Goal: Navigation & Orientation: Find specific page/section

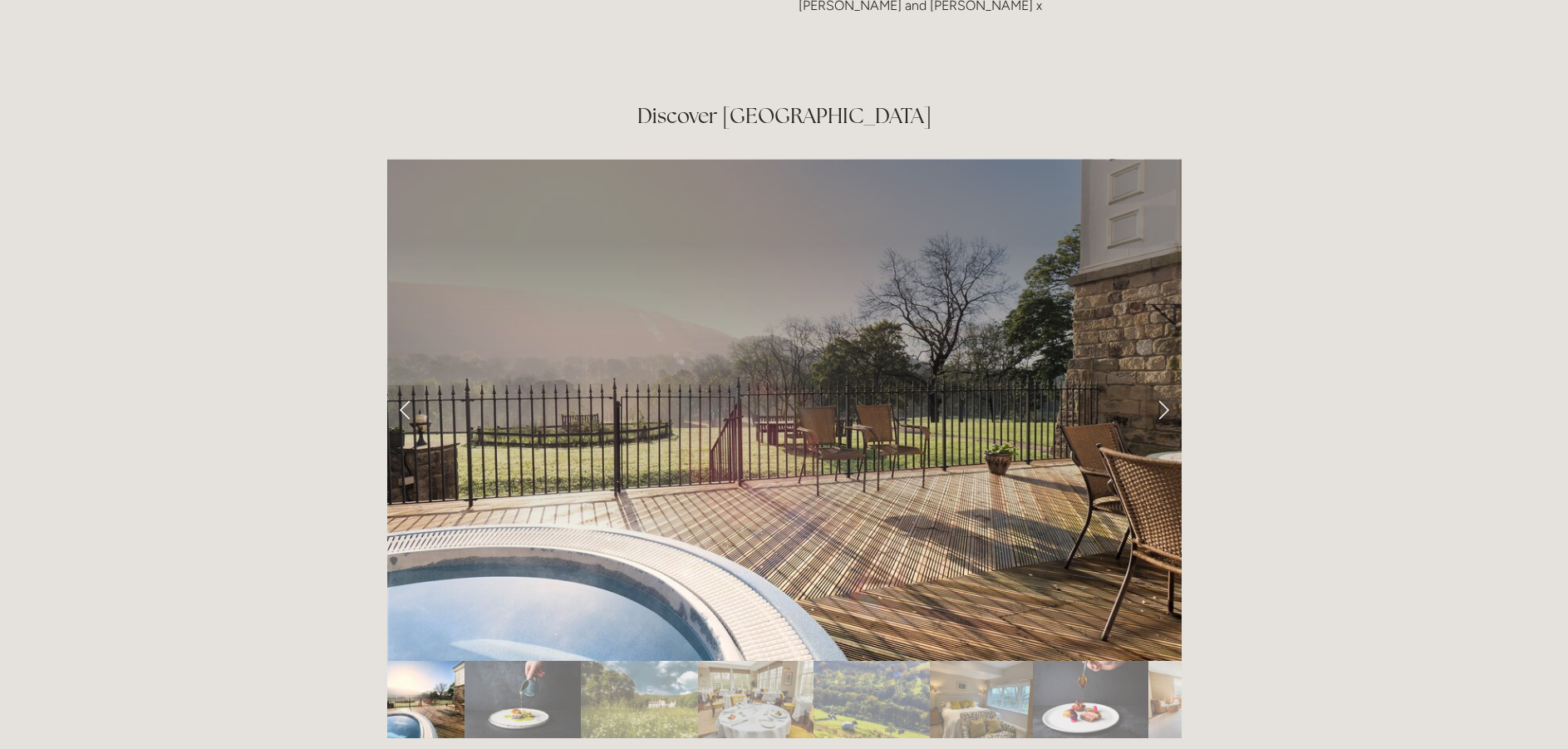
scroll to position [2744, 0]
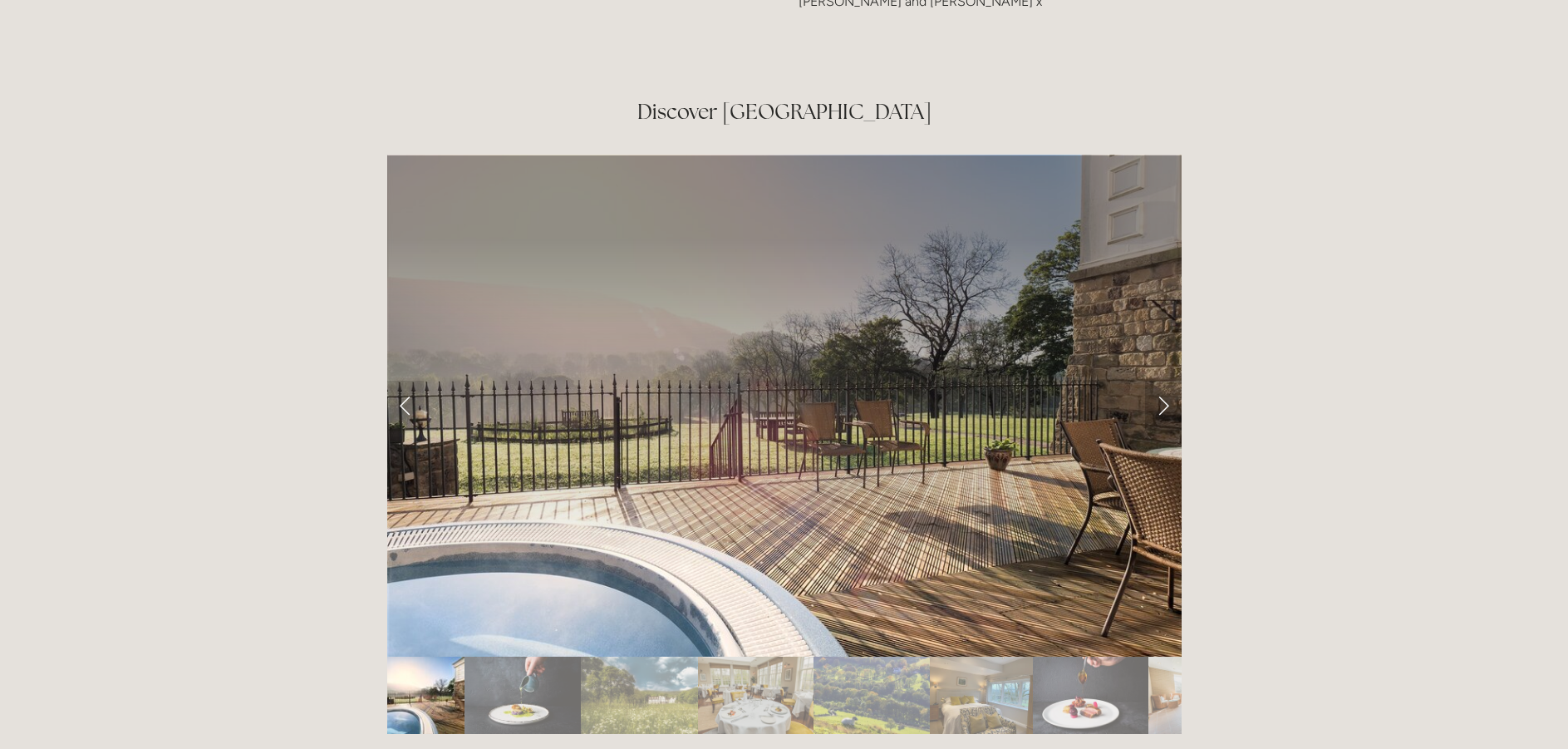
click at [1165, 381] on link "Next Slide" at bounding box center [1163, 406] width 36 height 50
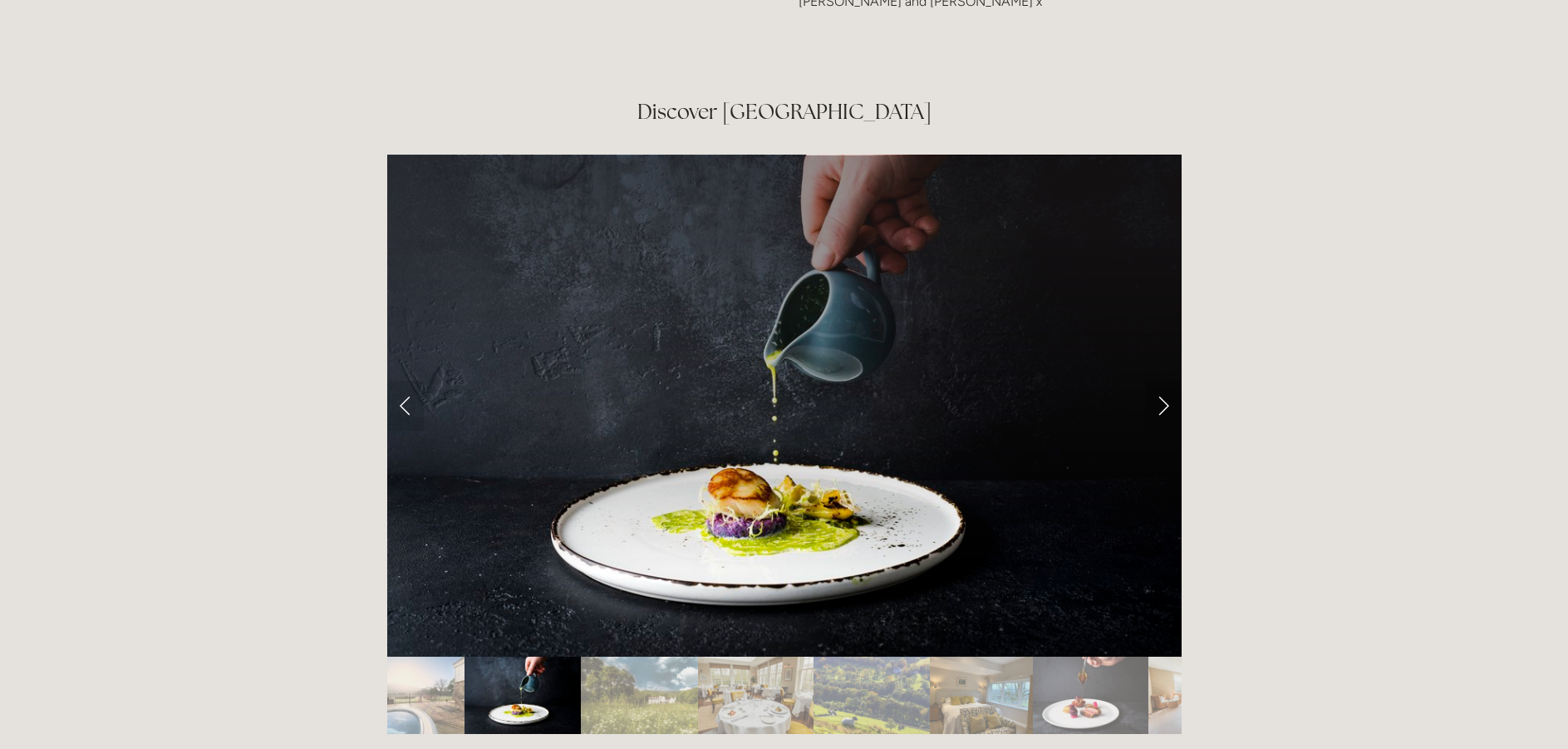
click at [1165, 381] on link "Next Slide" at bounding box center [1163, 406] width 36 height 50
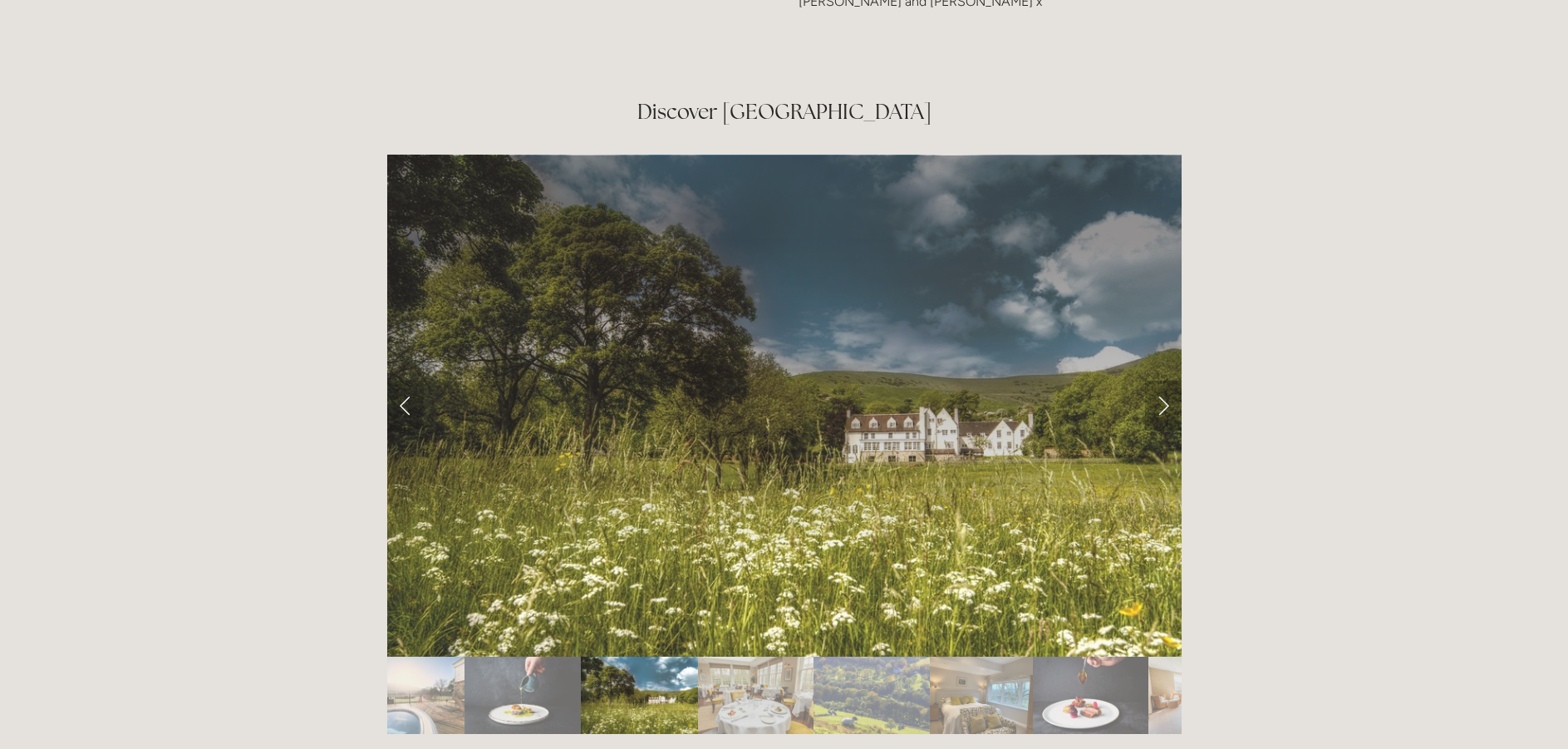
click at [1165, 381] on link "Next Slide" at bounding box center [1163, 406] width 36 height 50
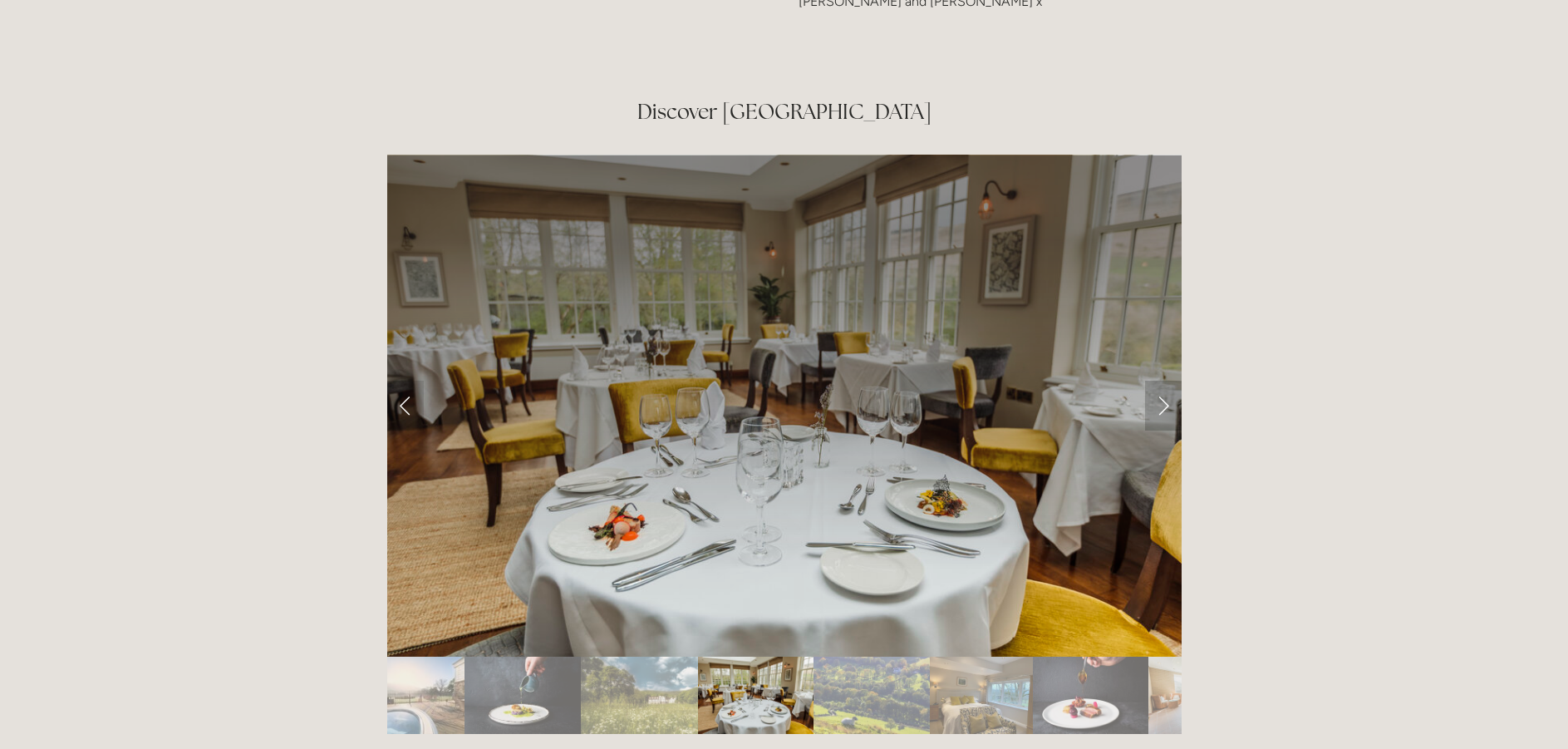
click at [1165, 381] on link "Next Slide" at bounding box center [1163, 406] width 36 height 50
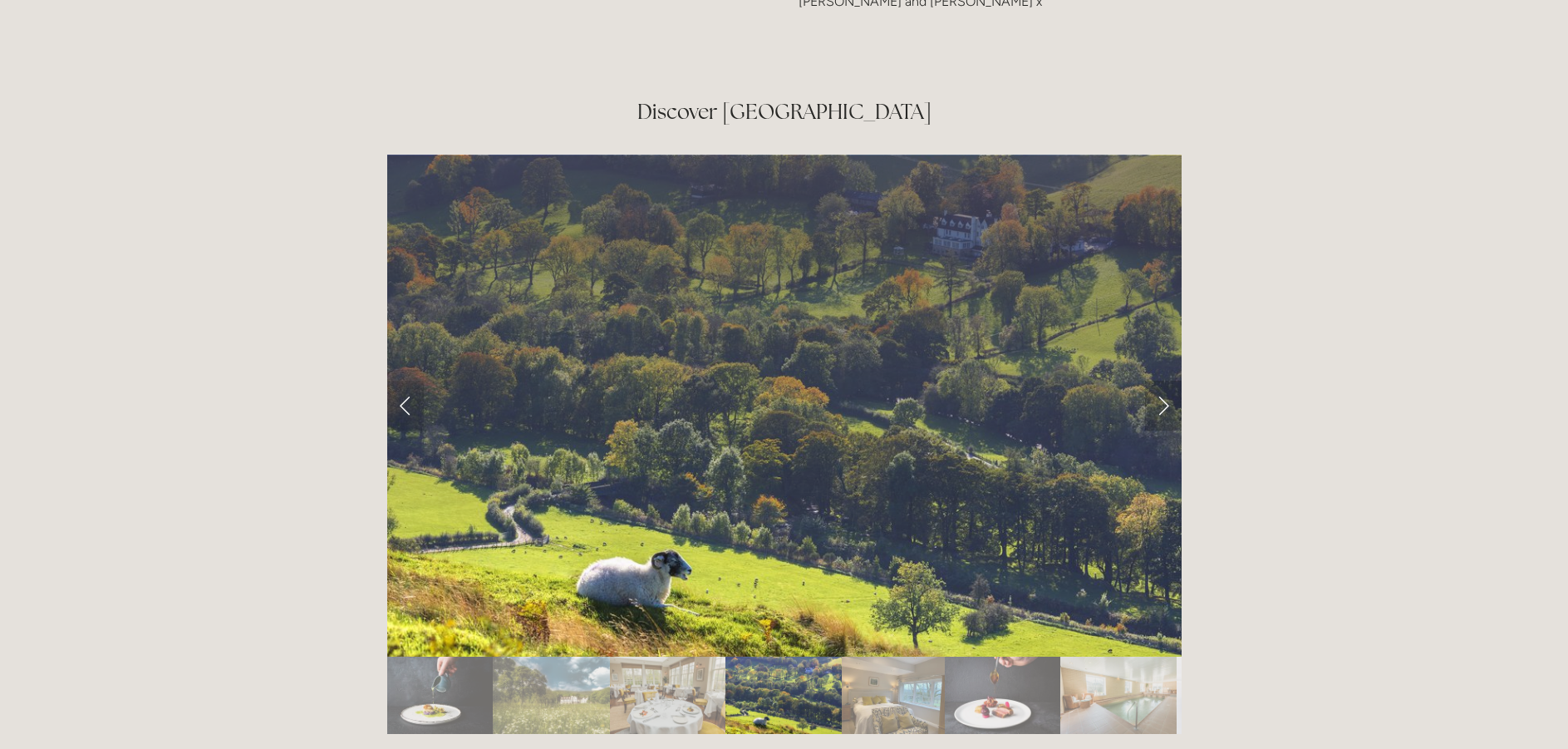
click at [1165, 381] on link "Next Slide" at bounding box center [1163, 406] width 36 height 50
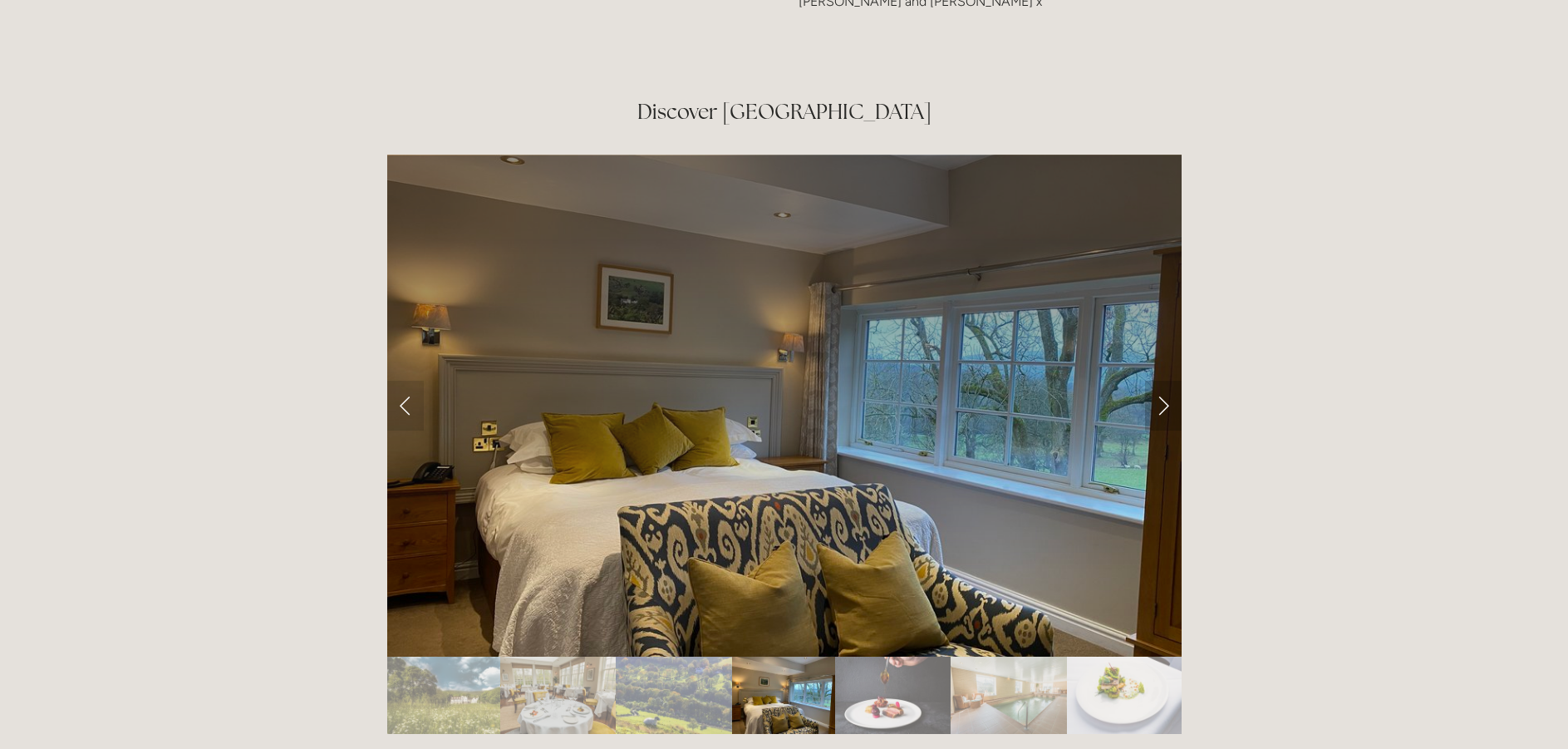
click at [1165, 381] on link "Next Slide" at bounding box center [1163, 406] width 36 height 50
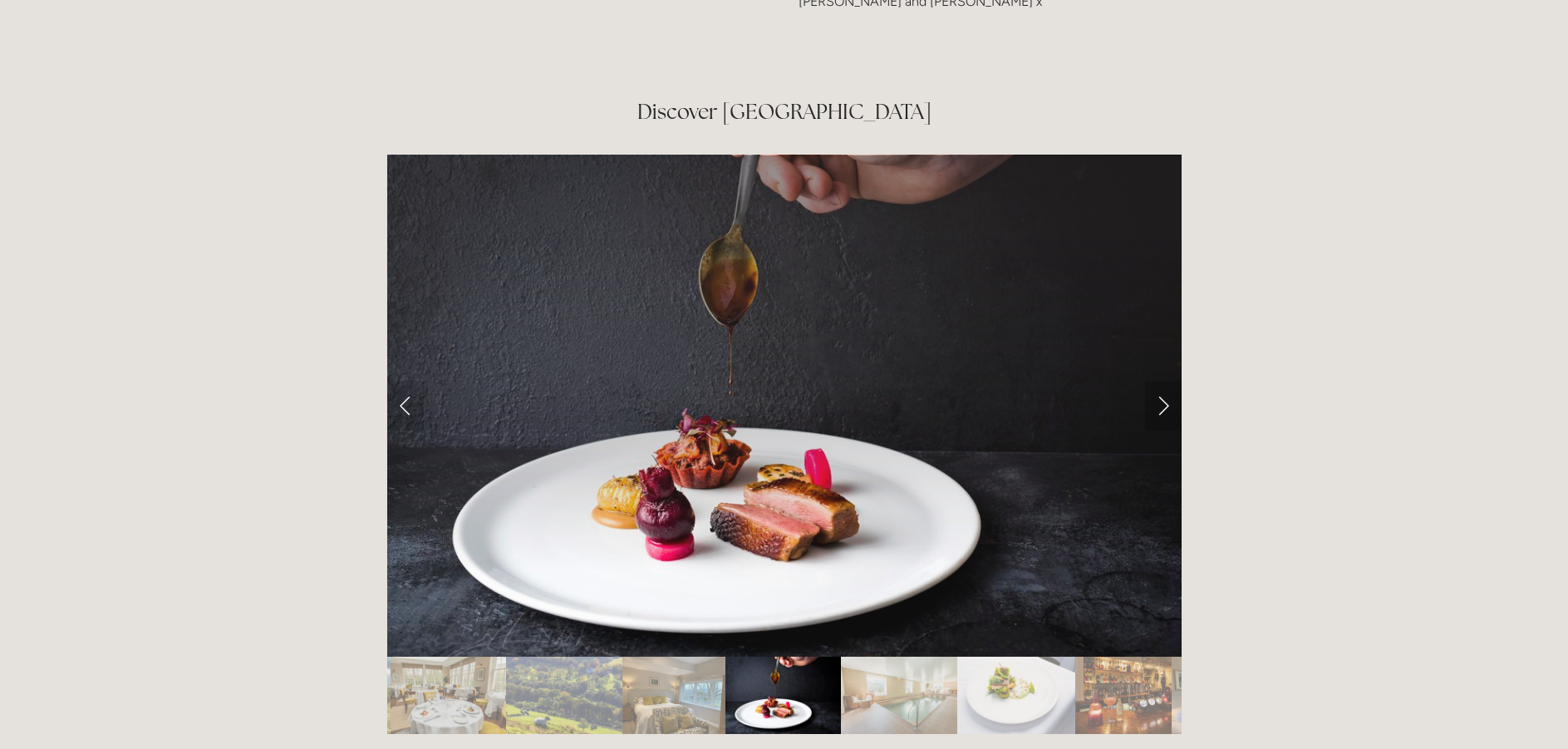
click at [1165, 381] on link "Next Slide" at bounding box center [1163, 406] width 36 height 50
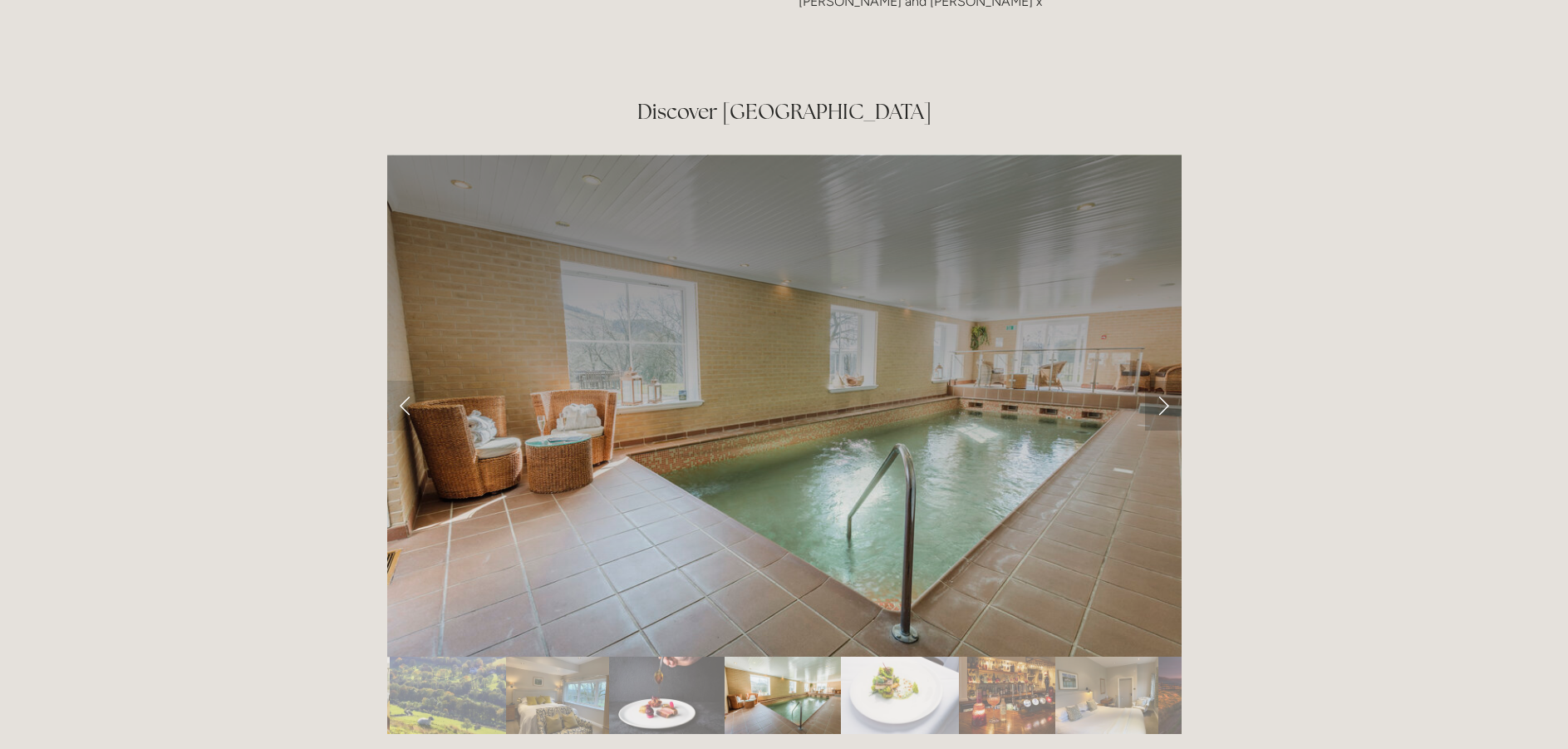
click at [1166, 381] on link "Next Slide" at bounding box center [1163, 406] width 36 height 50
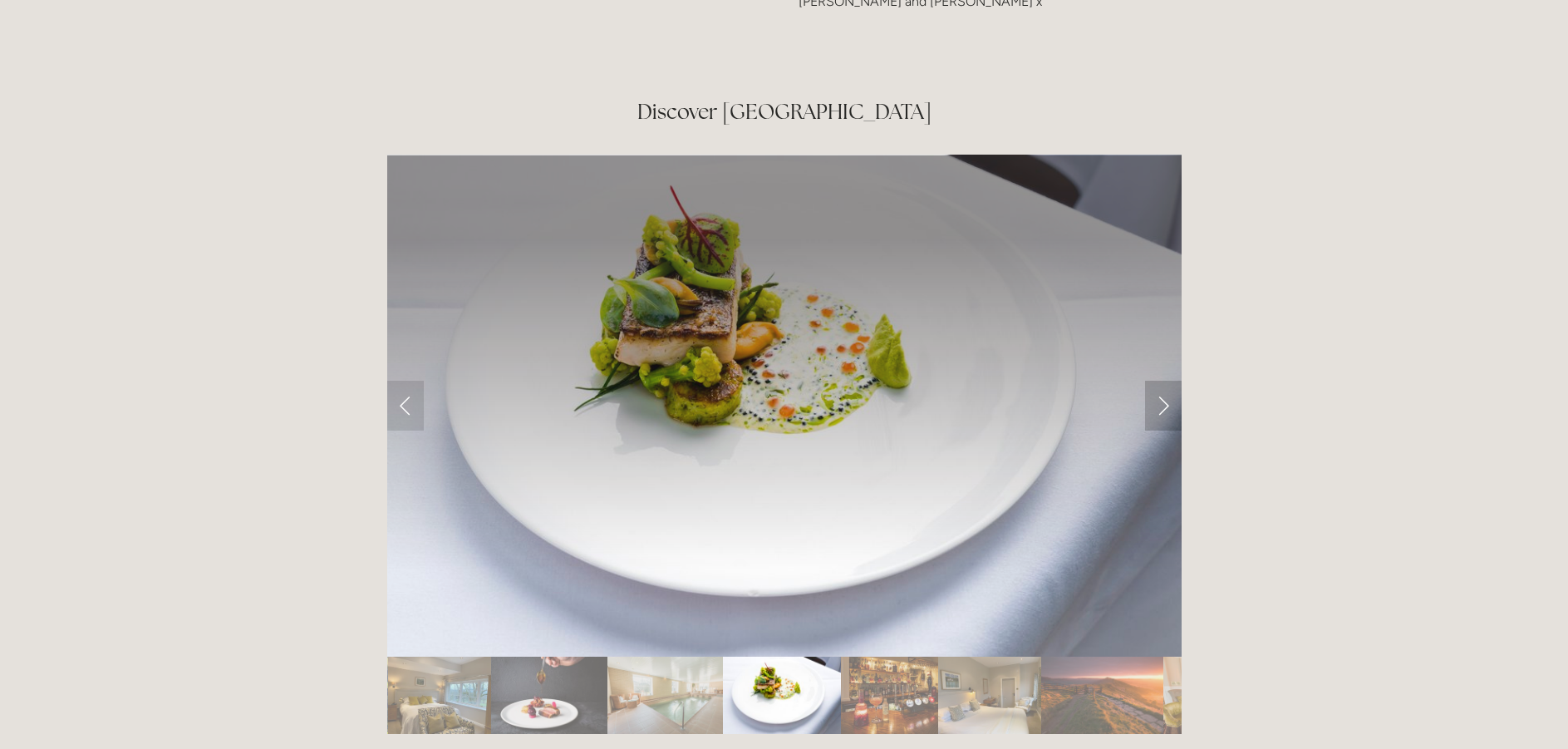
click at [1166, 381] on link "Next Slide" at bounding box center [1163, 406] width 36 height 50
click at [1162, 381] on link "Next Slide" at bounding box center [1163, 406] width 36 height 50
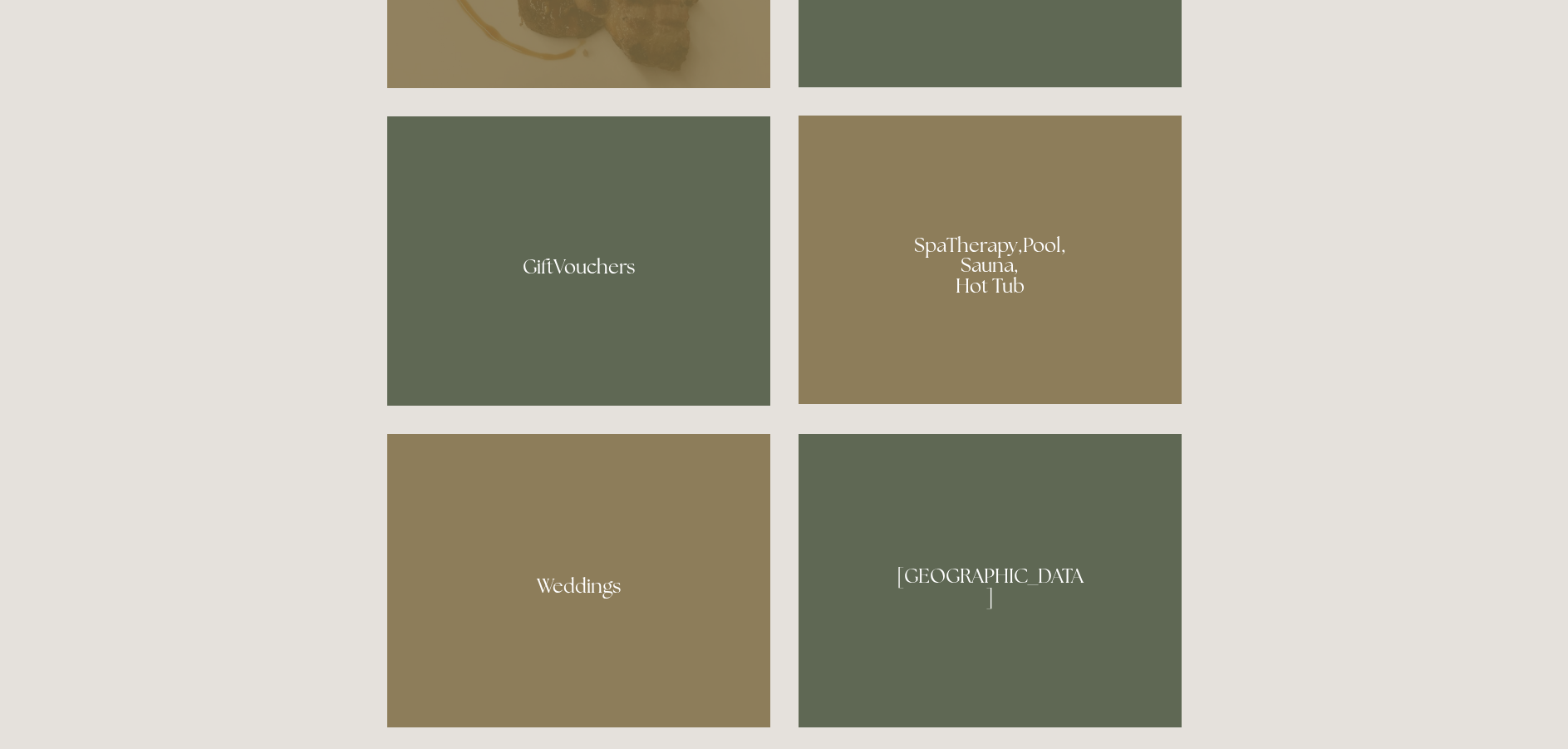
scroll to position [1330, 0]
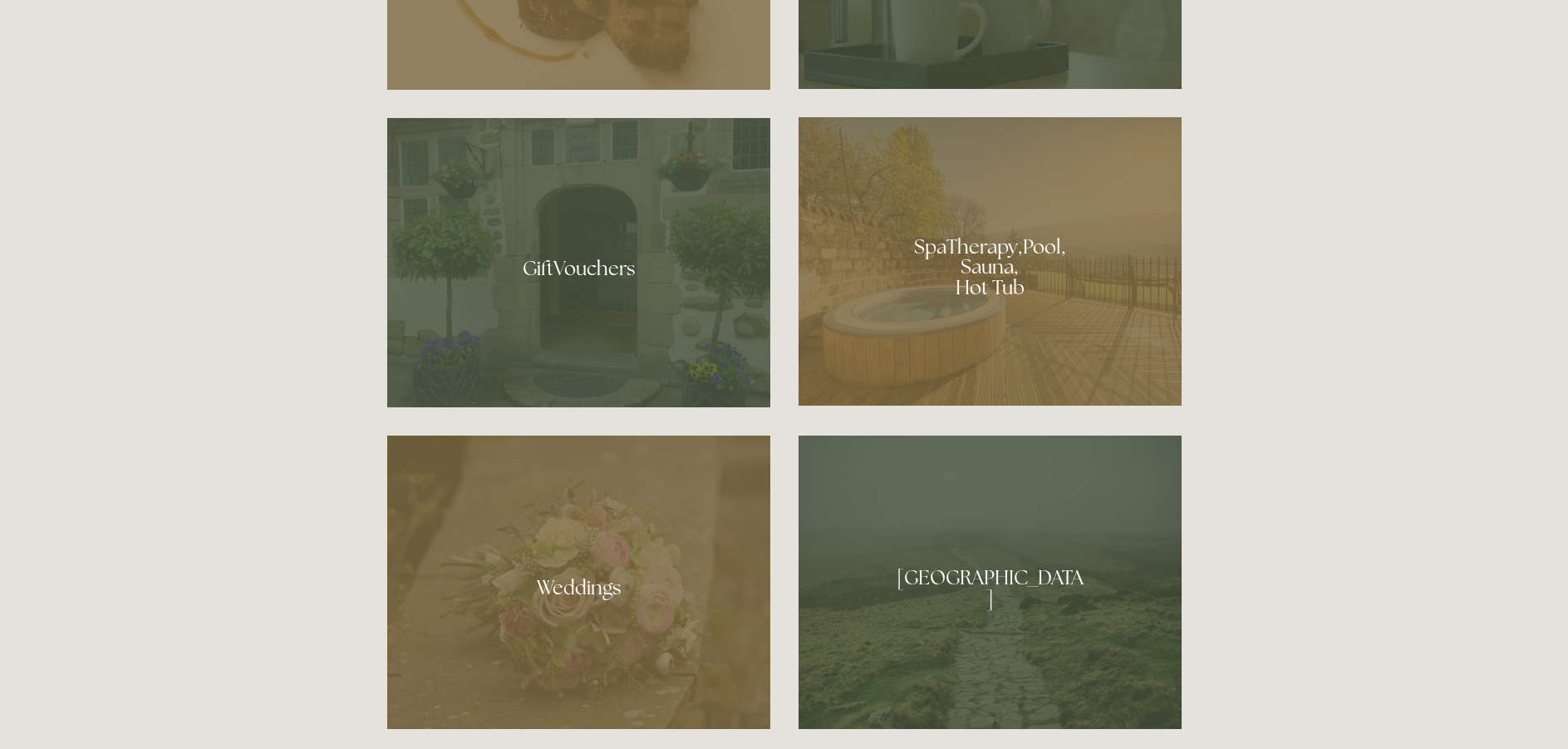
click at [955, 281] on div at bounding box center [990, 261] width 383 height 288
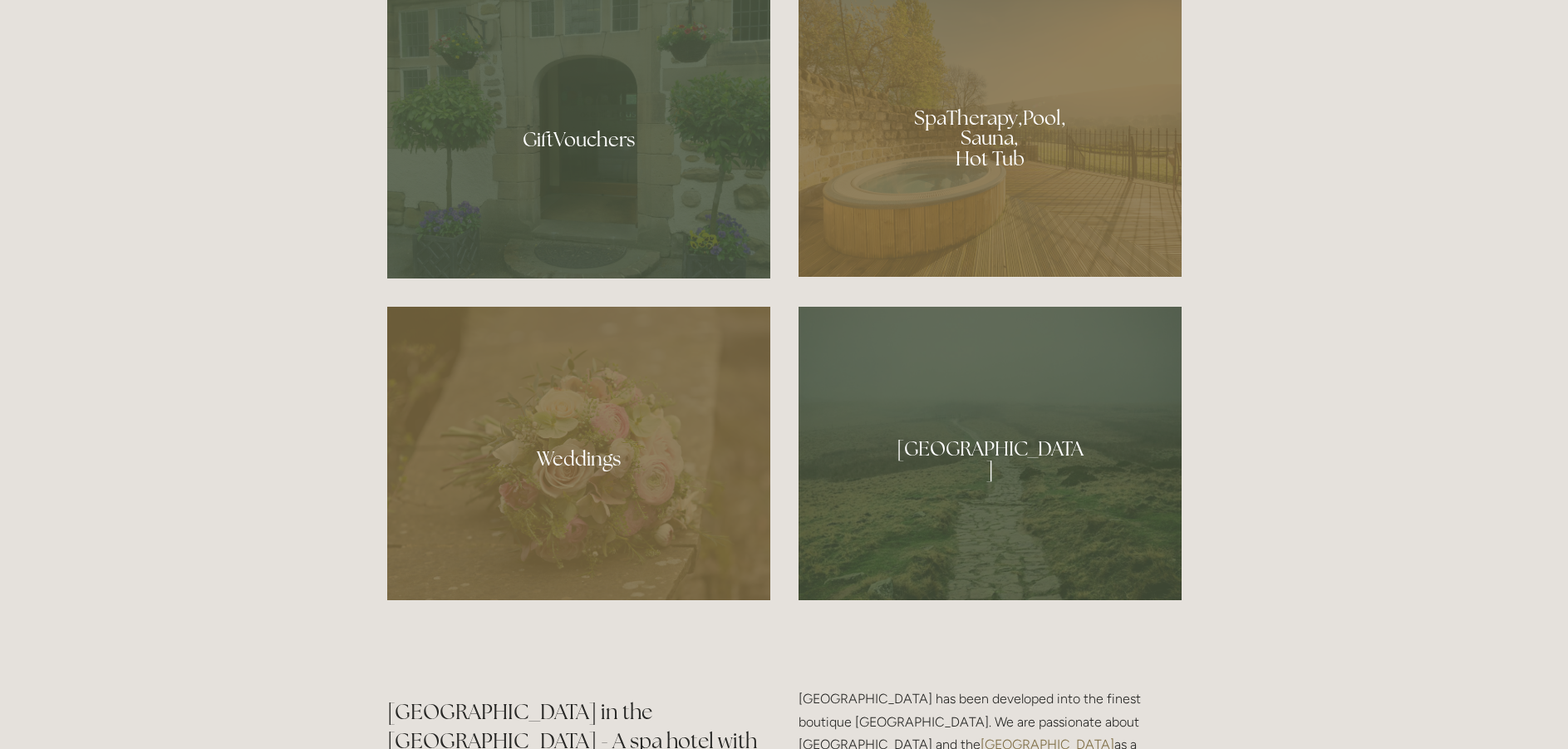
scroll to position [1496, 0]
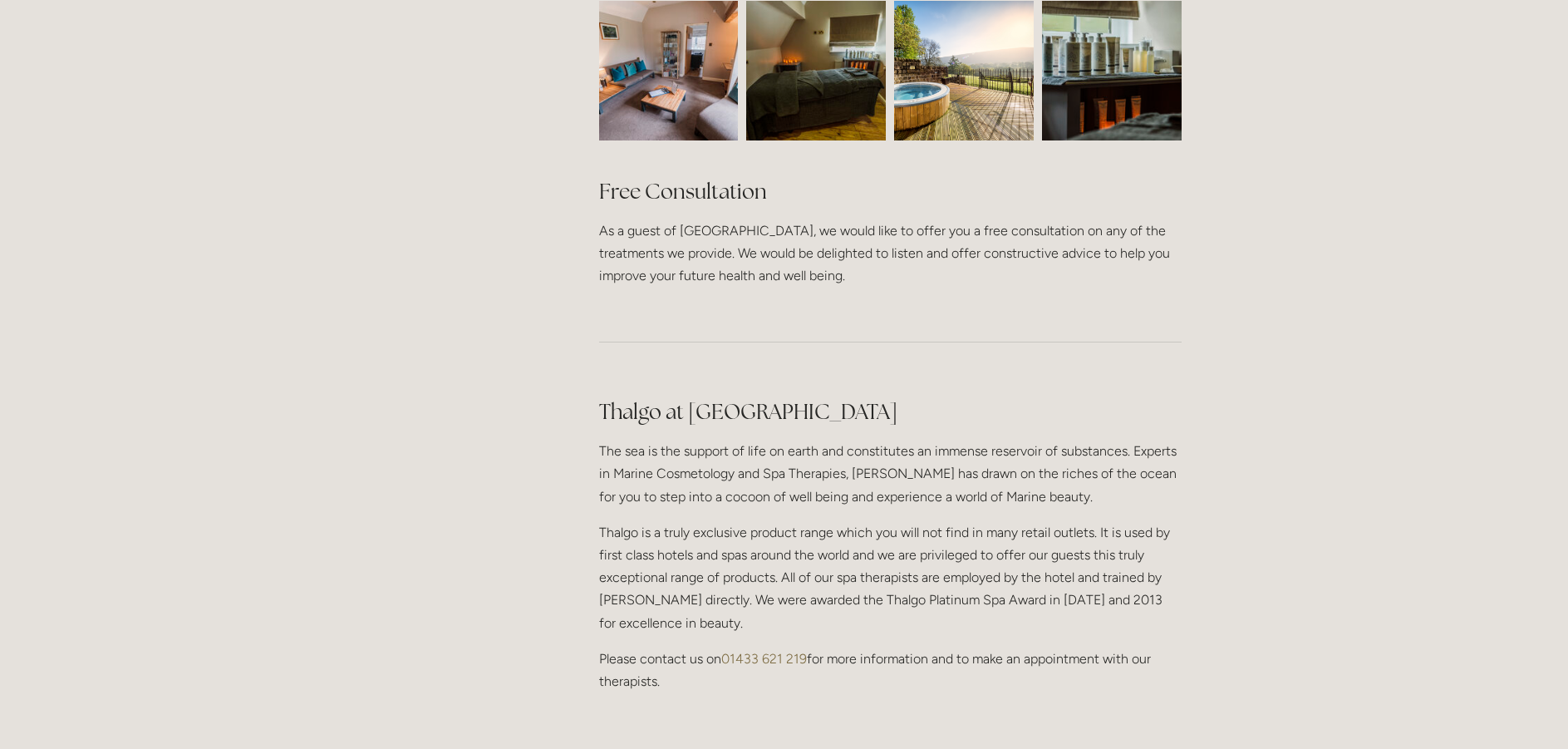
scroll to position [1330, 0]
